Goal: Information Seeking & Learning: Compare options

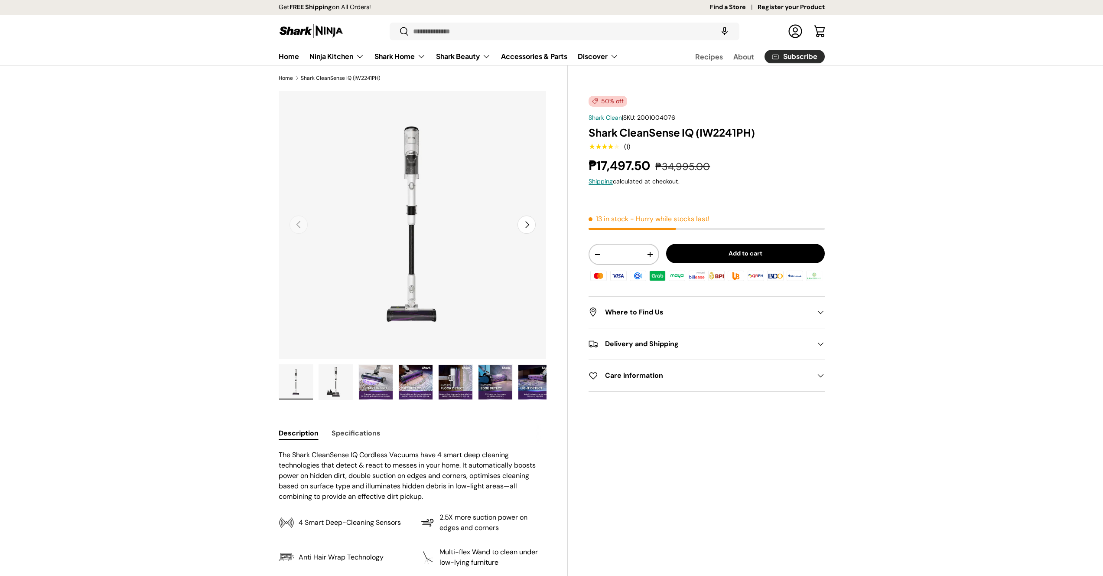
click at [362, 388] on img "Gallery Viewer" at bounding box center [376, 382] width 34 height 35
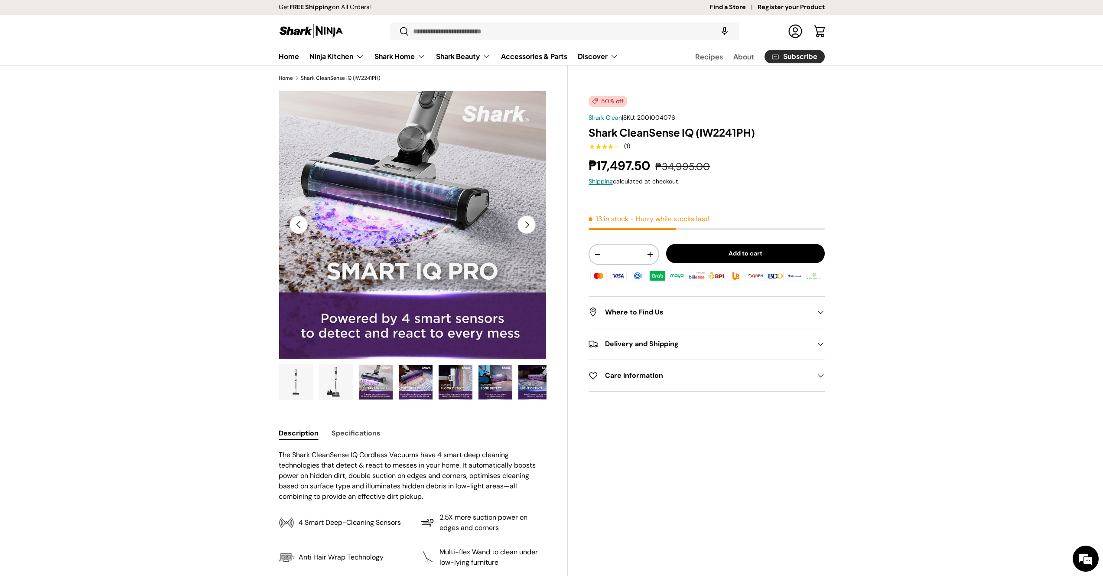
click at [325, 388] on img "Gallery Viewer" at bounding box center [336, 382] width 34 height 35
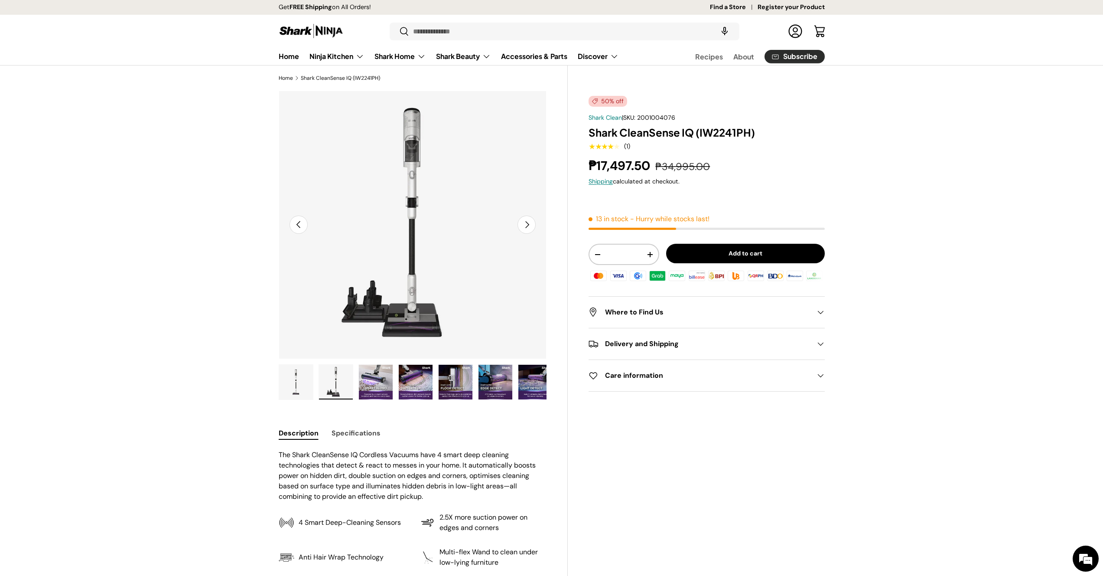
click at [304, 382] on img "Gallery Viewer" at bounding box center [296, 382] width 34 height 35
click at [351, 376] on img "Gallery Viewer" at bounding box center [336, 382] width 34 height 35
click at [421, 322] on img "Gallery Viewer" at bounding box center [412, 225] width 268 height 268
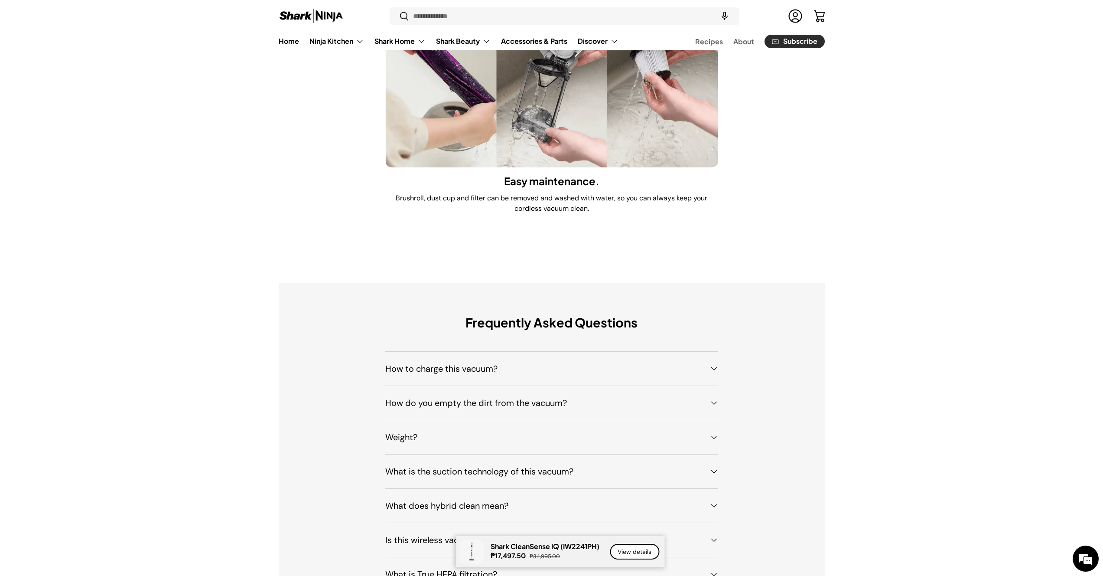
scroll to position [6049, 0]
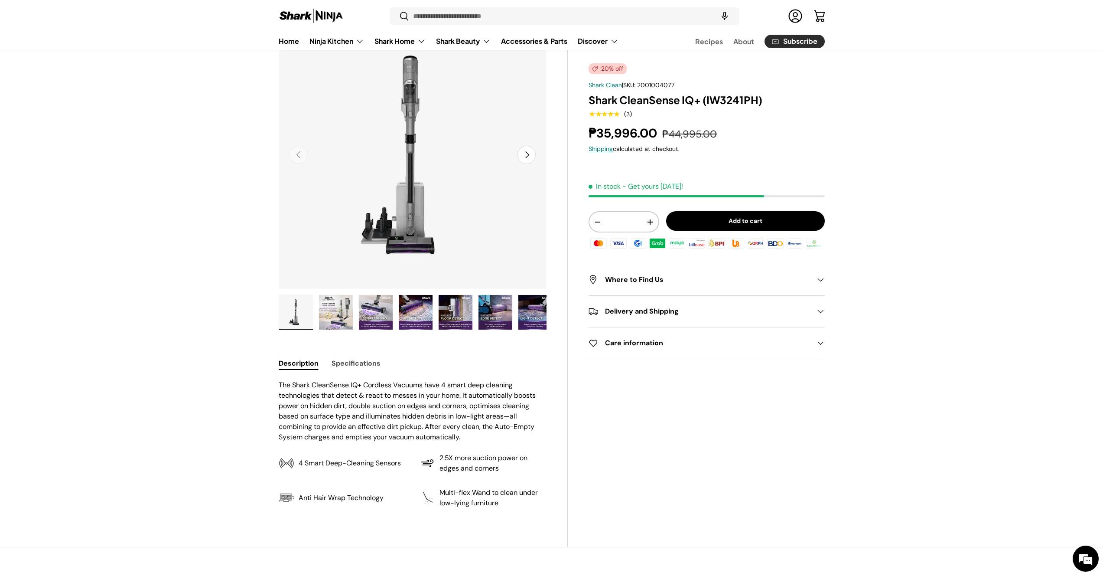
scroll to position [75, 0]
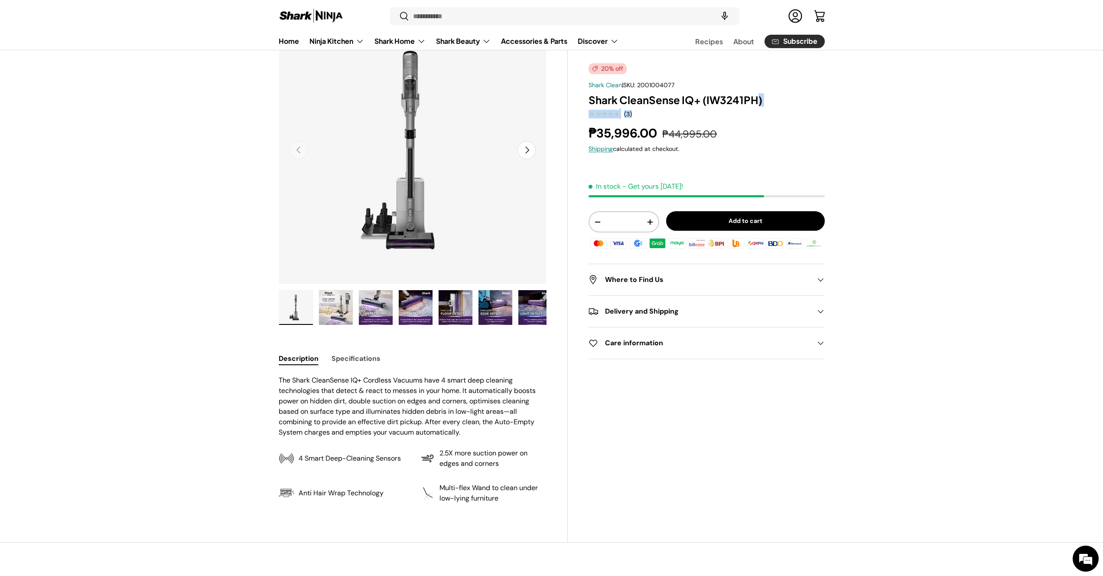
drag, startPoint x: 584, startPoint y: 100, endPoint x: 759, endPoint y: 95, distance: 174.8
click at [757, 94] on div "20% off Shark Clean | SKU: 2001004077 Shark CleanSense IQ+ (IW3241PH) ★★★★★ (3)…" at bounding box center [696, 278] width 257 height 525
click at [759, 95] on h1 "Shark CleanSense IQ+ (IW3241PH)" at bounding box center [707, 99] width 236 height 13
drag, startPoint x: 761, startPoint y: 97, endPoint x: 587, endPoint y: 99, distance: 173.8
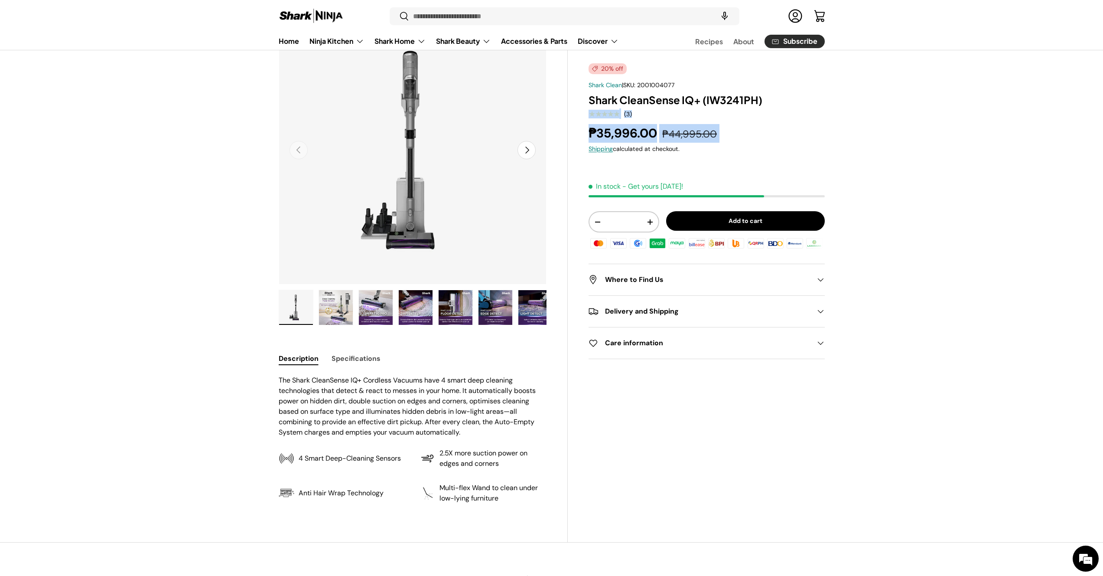
click at [587, 101] on div "20% off Shark Clean | SKU: 2001004077 Shark CleanSense IQ+ (IW3241PH) ★★★★★ (3)…" at bounding box center [696, 278] width 257 height 525
click at [587, 99] on div "20% off Shark Clean | SKU: 2001004077 Shark CleanSense IQ+ (IW3241PH) ★★★★★ (3)…" at bounding box center [696, 278] width 257 height 525
drag, startPoint x: 590, startPoint y: 97, endPoint x: 762, endPoint y: 99, distance: 172.1
click at [762, 99] on h1 "Shark CleanSense IQ+ (IW3241PH)" at bounding box center [707, 99] width 236 height 13
copy h1 "Shark CleanSense IQ+ (IW3241PH)"
